Goal: Check status: Check status

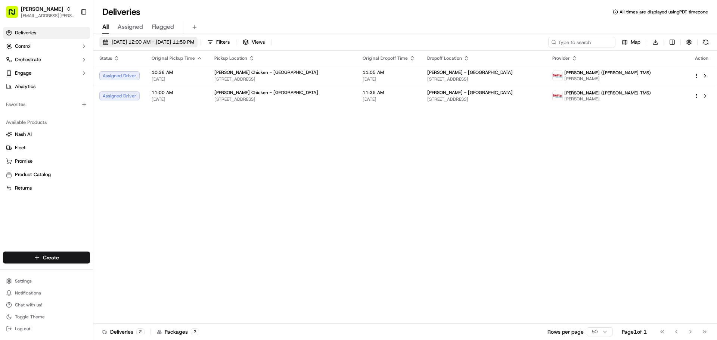
click at [155, 44] on span "[DATE] 12:00 AM - [DATE] 11:59 PM" at bounding box center [153, 42] width 83 height 7
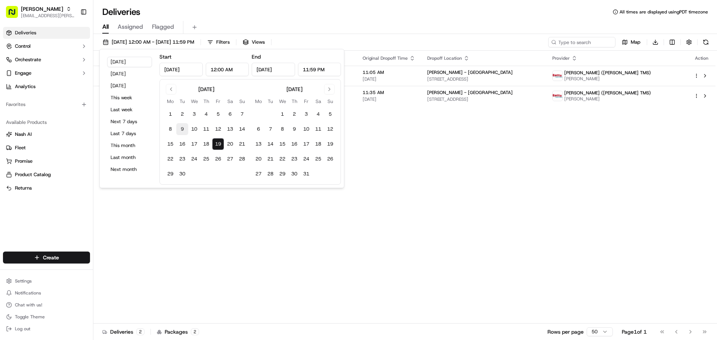
click at [182, 128] on button "9" at bounding box center [182, 129] width 12 height 12
type input "[DATE]"
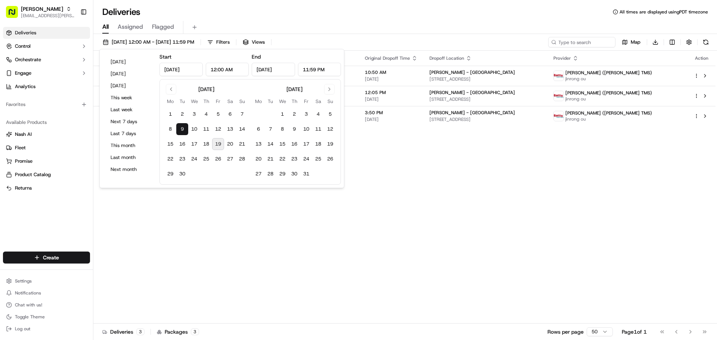
click at [445, 193] on div "Status Original Pickup Time Pickup Location Original Dropoff Time Dropoff Locat…" at bounding box center [404, 187] width 622 height 273
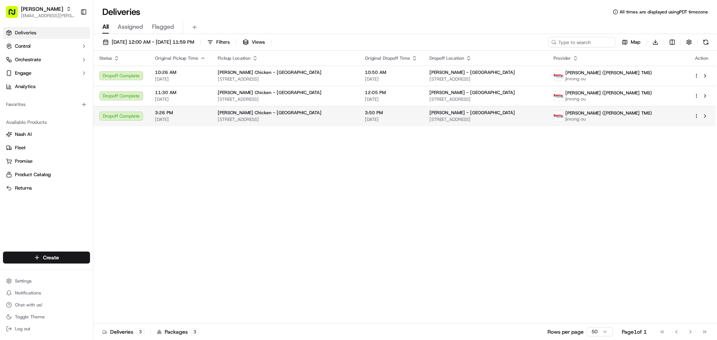
click at [423, 115] on td "3:50 PM [DATE]" at bounding box center [391, 116] width 65 height 20
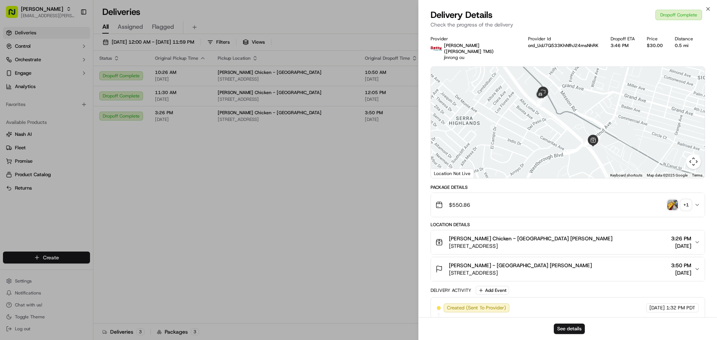
click at [695, 202] on icon "button" at bounding box center [697, 205] width 6 height 6
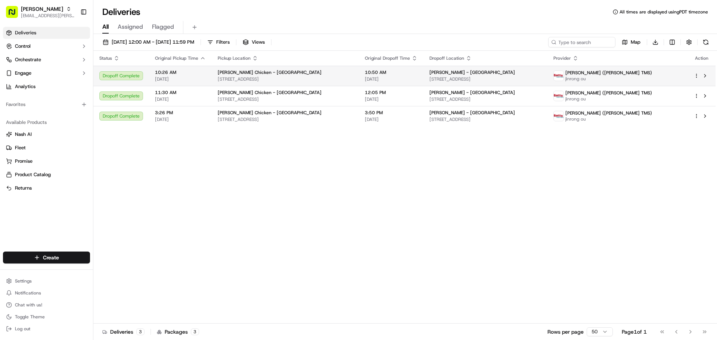
click at [526, 80] on span "[STREET_ADDRESS]" at bounding box center [485, 79] width 112 height 6
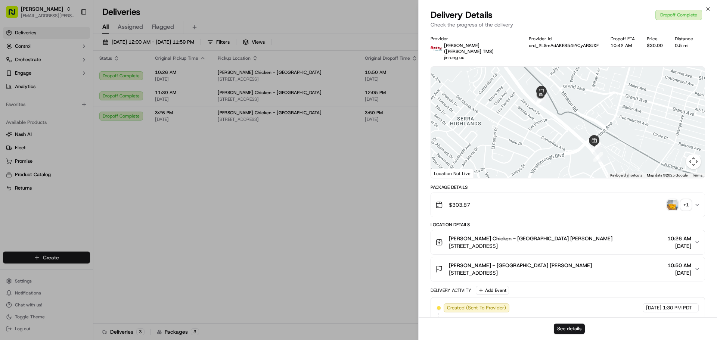
click at [695, 202] on icon "button" at bounding box center [697, 205] width 6 height 6
